Goal: Transaction & Acquisition: Book appointment/travel/reservation

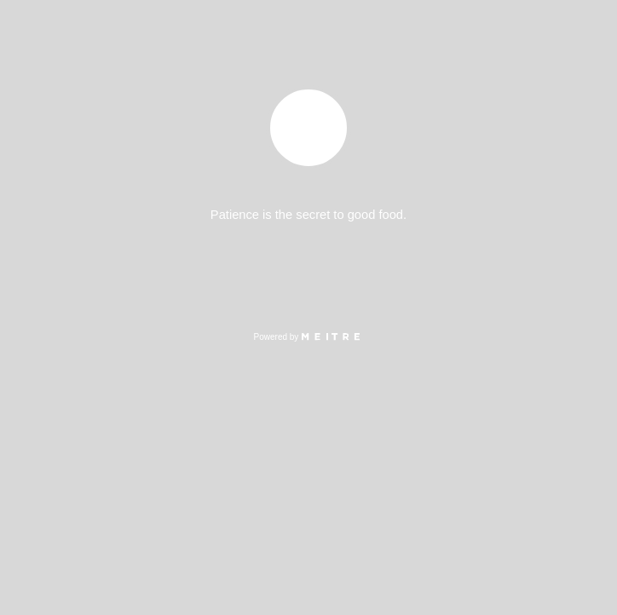
select select "es"
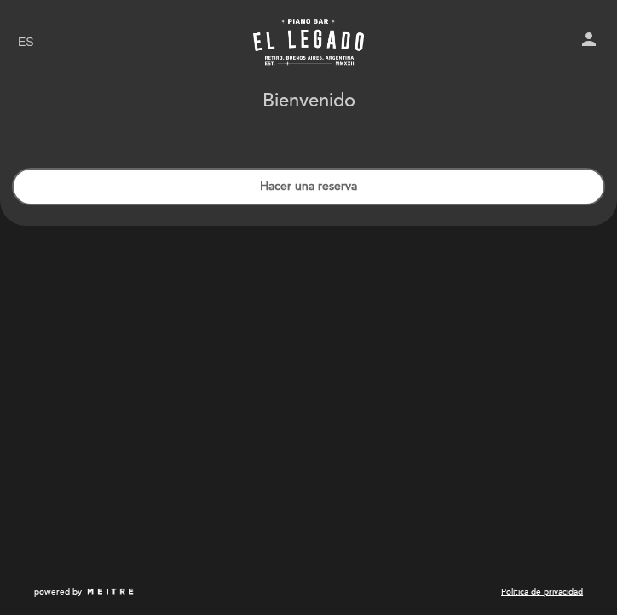
click at [146, 193] on button "Hacer una reserva" at bounding box center [308, 187] width 593 height 38
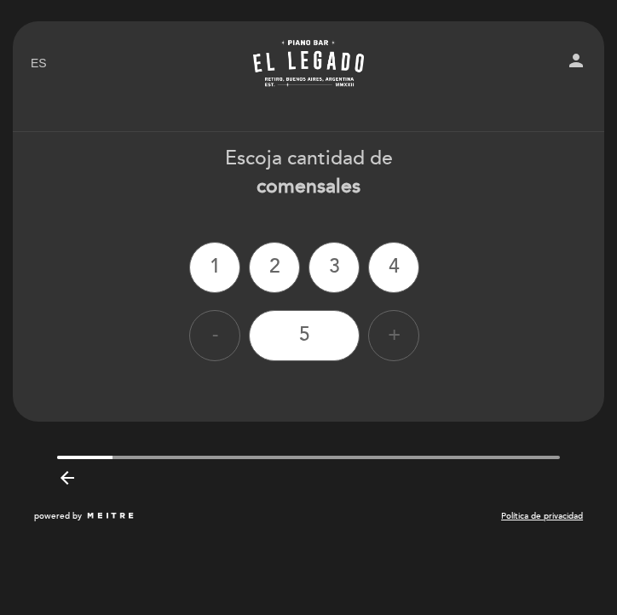
click at [375, 328] on div "+" at bounding box center [393, 335] width 51 height 51
click at [381, 328] on div "+" at bounding box center [393, 335] width 51 height 51
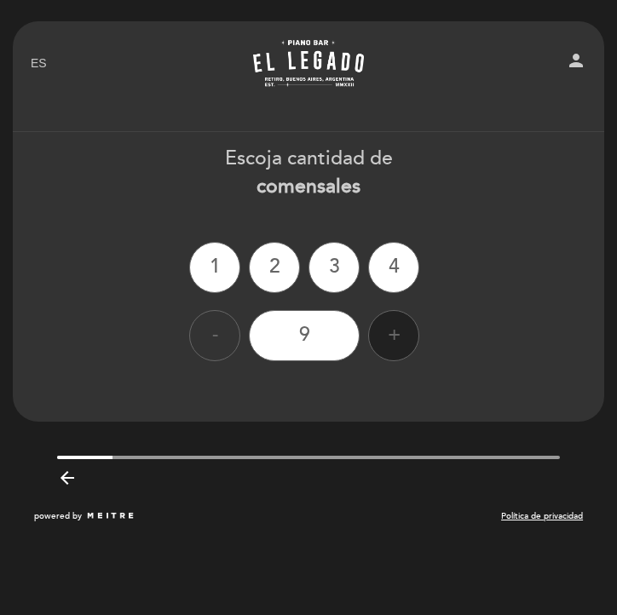
click at [381, 328] on div "+" at bounding box center [393, 335] width 51 height 51
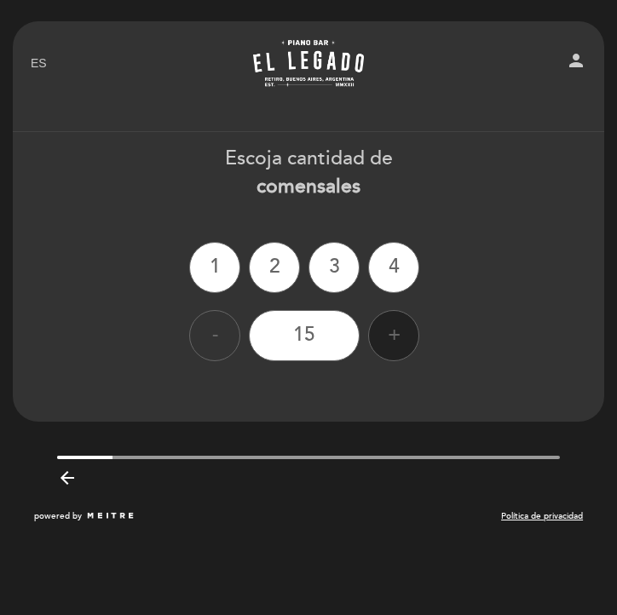
click at [381, 328] on div "+" at bounding box center [393, 335] width 51 height 51
click at [354, 337] on div "17" at bounding box center [304, 335] width 111 height 51
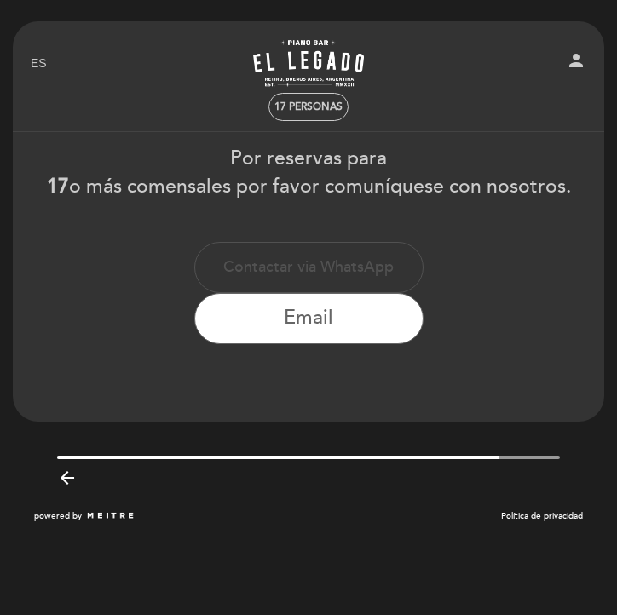
click at [72, 477] on icon "arrow_backward" at bounding box center [67, 478] width 20 height 20
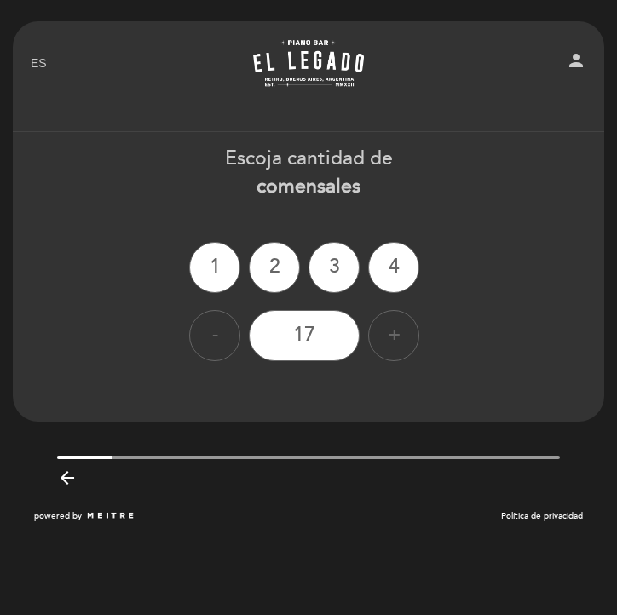
click at [202, 350] on div "-" at bounding box center [214, 335] width 51 height 51
click at [320, 332] on div "15" at bounding box center [304, 335] width 111 height 51
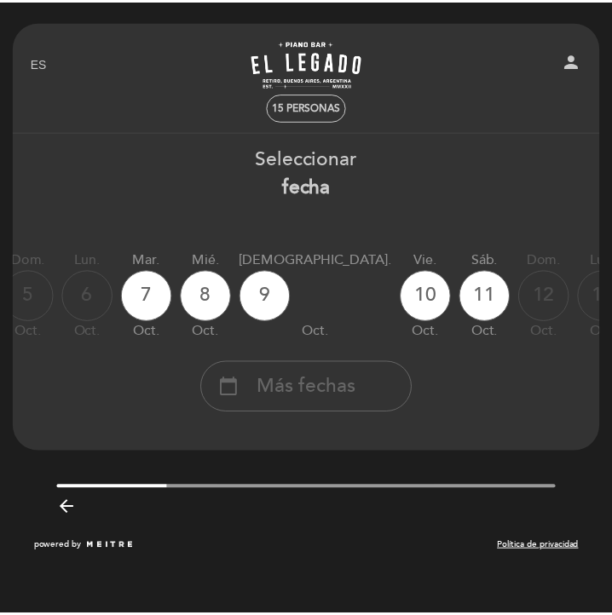
scroll to position [0, 545]
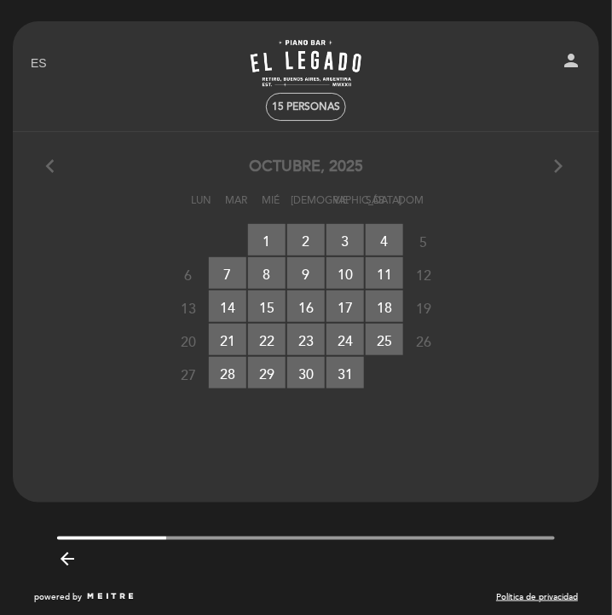
click at [377, 307] on span "18 RESERVAS DISPONIBLES" at bounding box center [385, 307] width 38 height 32
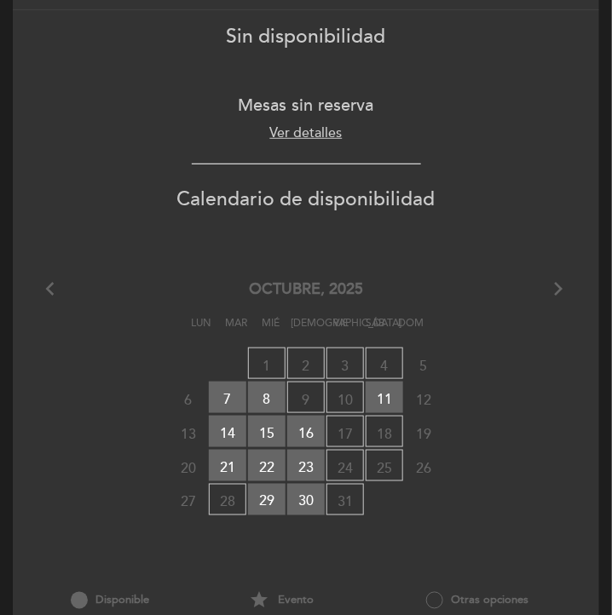
scroll to position [128, 0]
